Goal: Information Seeking & Learning: Understand process/instructions

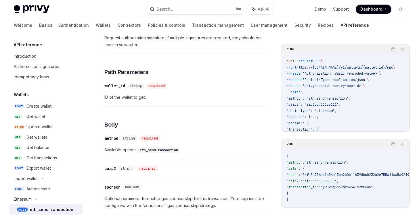
scroll to position [180, 0]
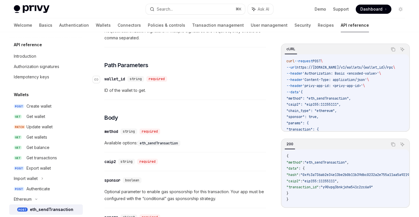
click at [161, 82] on div "required" at bounding box center [156, 79] width 21 height 6
drag, startPoint x: 161, startPoint y: 88, endPoint x: 123, endPoint y: 88, distance: 38.0
click at [123, 82] on div "​ wallet_id string required" at bounding box center [136, 79] width 65 height 6
click at [123, 82] on div "wallet_id" at bounding box center [114, 79] width 21 height 6
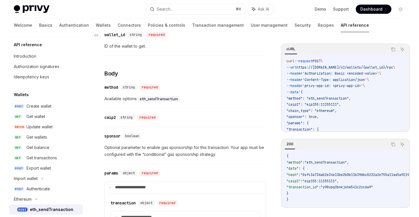
scroll to position [226, 0]
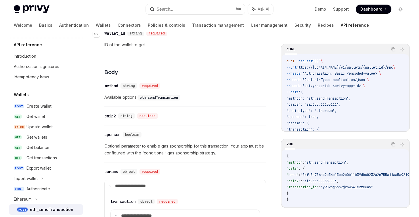
drag, startPoint x: 123, startPoint y: 93, endPoint x: 156, endPoint y: 94, distance: 33.4
click at [156, 89] on div "string required" at bounding box center [142, 86] width 42 height 6
click at [156, 89] on div "required" at bounding box center [150, 86] width 21 height 6
drag, startPoint x: 156, startPoint y: 94, endPoint x: 135, endPoint y: 94, distance: 20.7
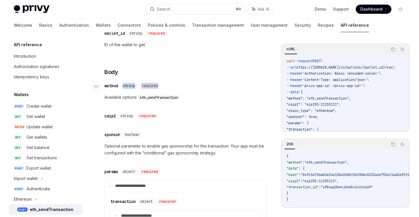
click at [135, 89] on div "string required" at bounding box center [142, 86] width 42 height 6
click at [135, 88] on span "string" at bounding box center [129, 86] width 12 height 5
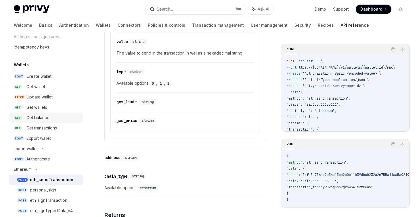
scroll to position [51, 0]
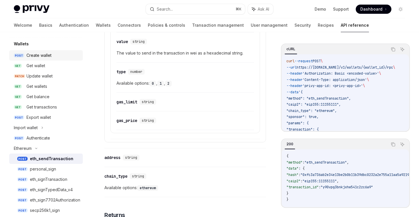
click at [48, 59] on link "POST Create wallet" at bounding box center [46, 55] width 74 height 10
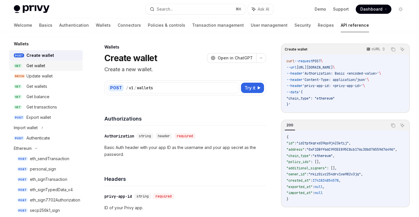
click at [49, 66] on div "Get wallet" at bounding box center [52, 65] width 53 height 7
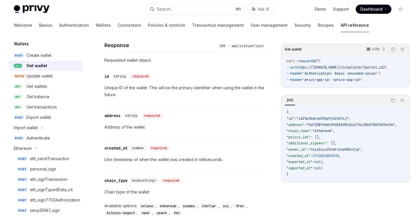
scroll to position [242, 0]
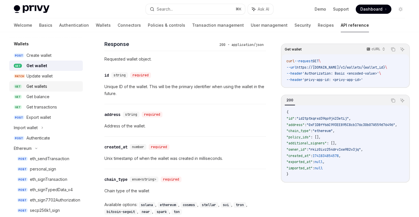
click at [32, 84] on div "Get wallets" at bounding box center [36, 86] width 21 height 7
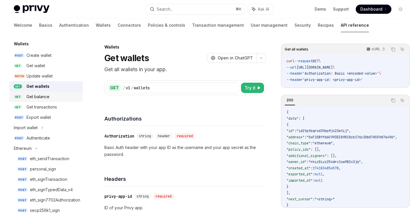
click at [33, 93] on div "Get balance" at bounding box center [37, 96] width 23 height 7
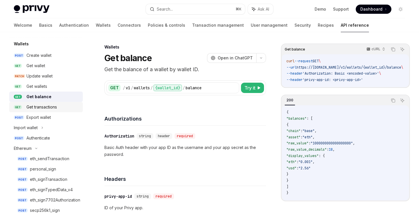
scroll to position [90, 0]
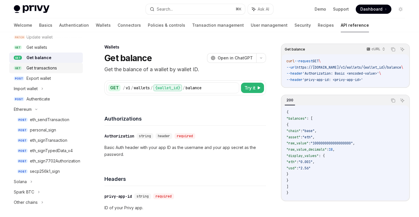
click at [39, 72] on link "GET Get transactions" at bounding box center [46, 68] width 74 height 10
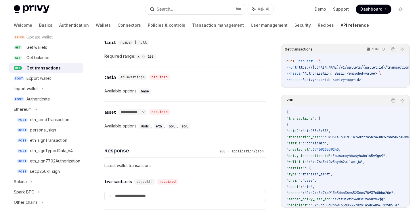
scroll to position [293, 0]
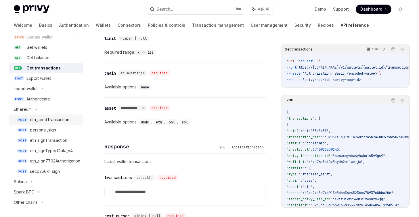
click at [49, 118] on div "eth_sendTransaction" at bounding box center [49, 120] width 39 height 7
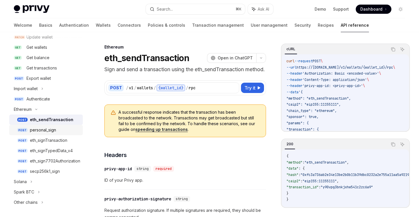
click at [49, 129] on div "personal_sign" at bounding box center [43, 130] width 26 height 7
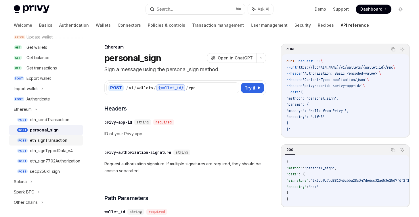
click at [50, 138] on div "eth_signTransaction" at bounding box center [48, 140] width 37 height 7
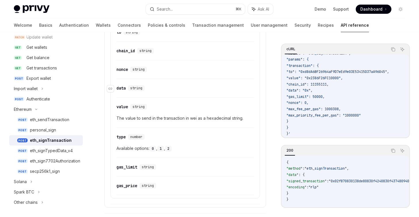
scroll to position [346, 0]
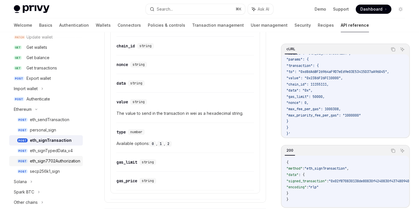
click at [49, 161] on div "eth_sign7702Authorization" at bounding box center [55, 161] width 50 height 7
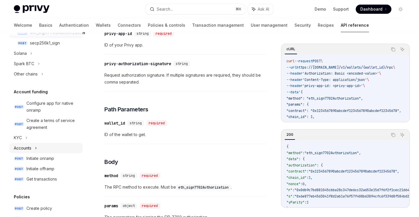
scroll to position [295, 0]
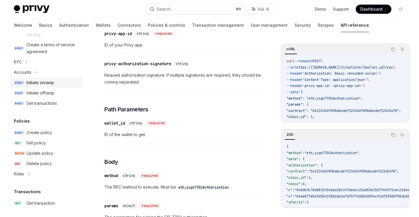
click at [50, 86] on link "POST Initiate onramp" at bounding box center [46, 83] width 74 height 10
type textarea "*"
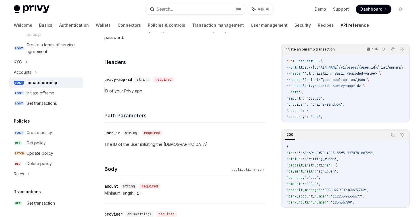
scroll to position [187, 0]
